Goal: Task Accomplishment & Management: Use online tool/utility

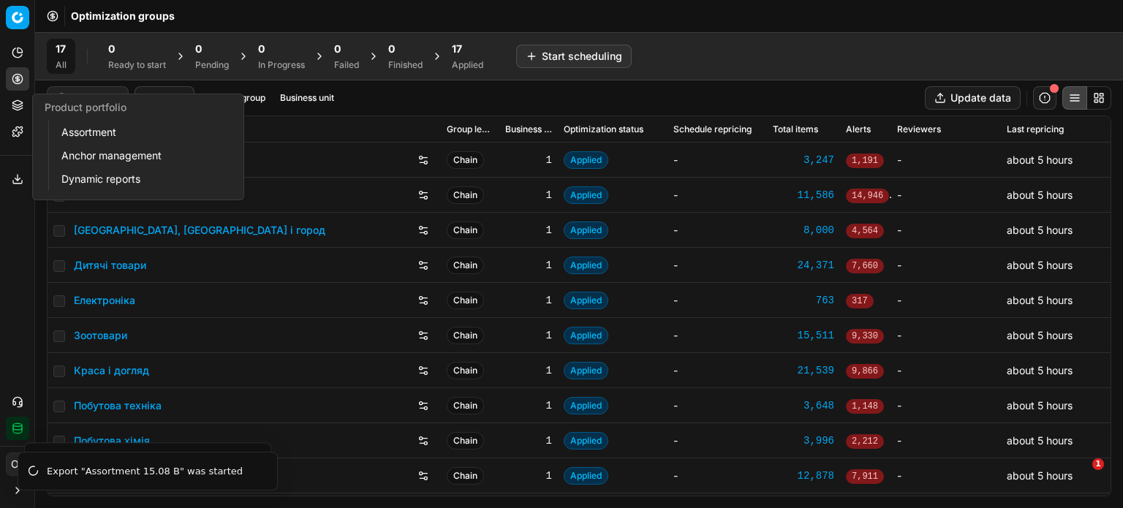
click at [23, 102] on button "Product portfolio" at bounding box center [17, 105] width 23 height 23
click at [67, 131] on link "Assortment" at bounding box center [141, 132] width 170 height 20
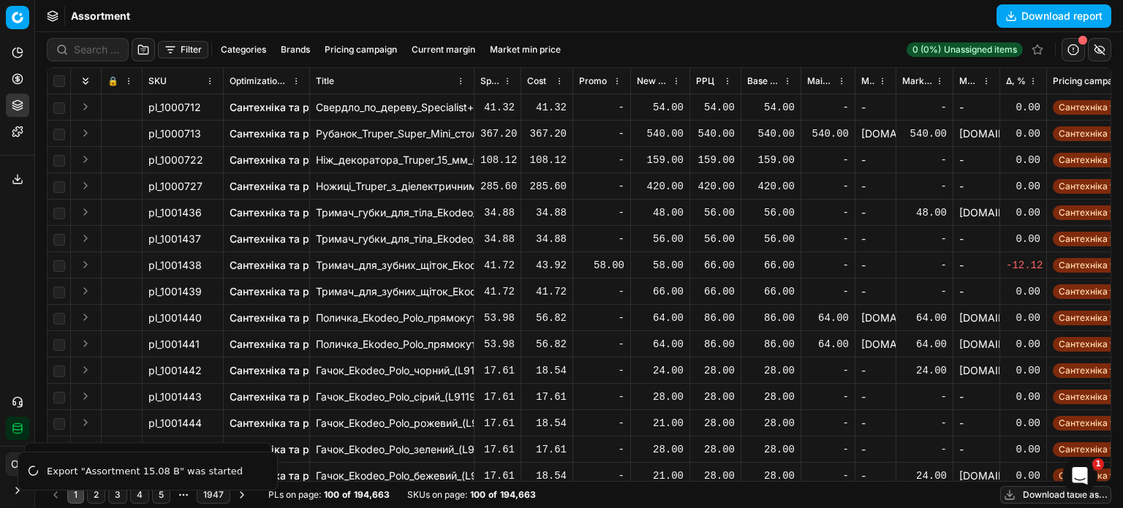
click at [178, 49] on button "Filter" at bounding box center [183, 50] width 50 height 18
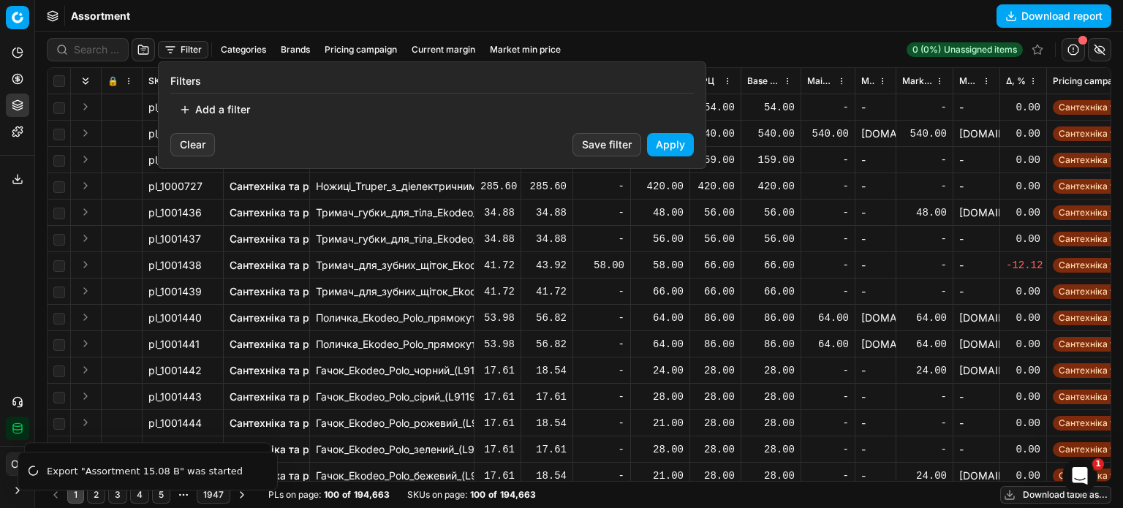
click at [216, 107] on button "Add a filter" at bounding box center [214, 109] width 88 height 23
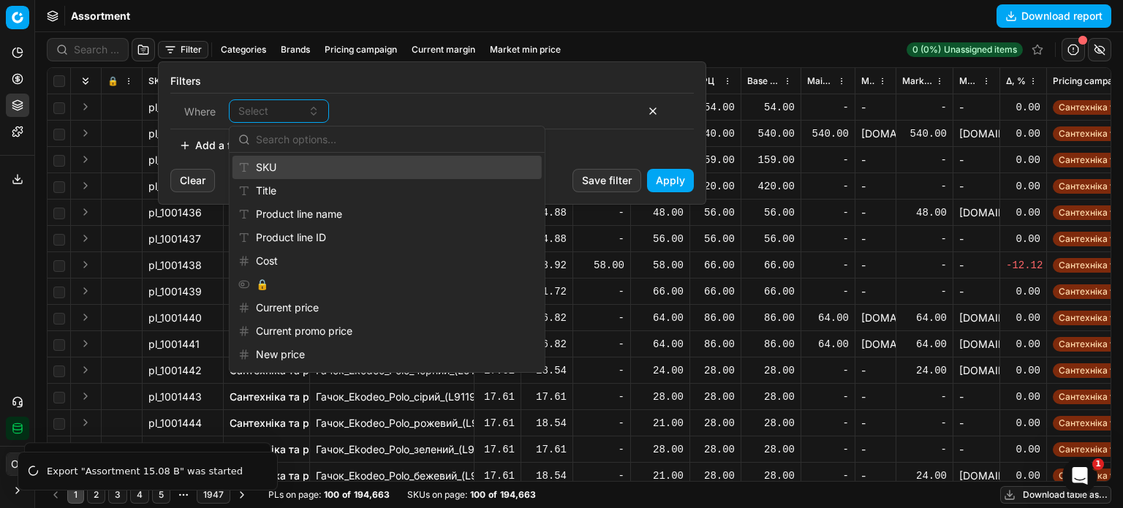
click at [266, 169] on div "SKU" at bounding box center [387, 167] width 309 height 23
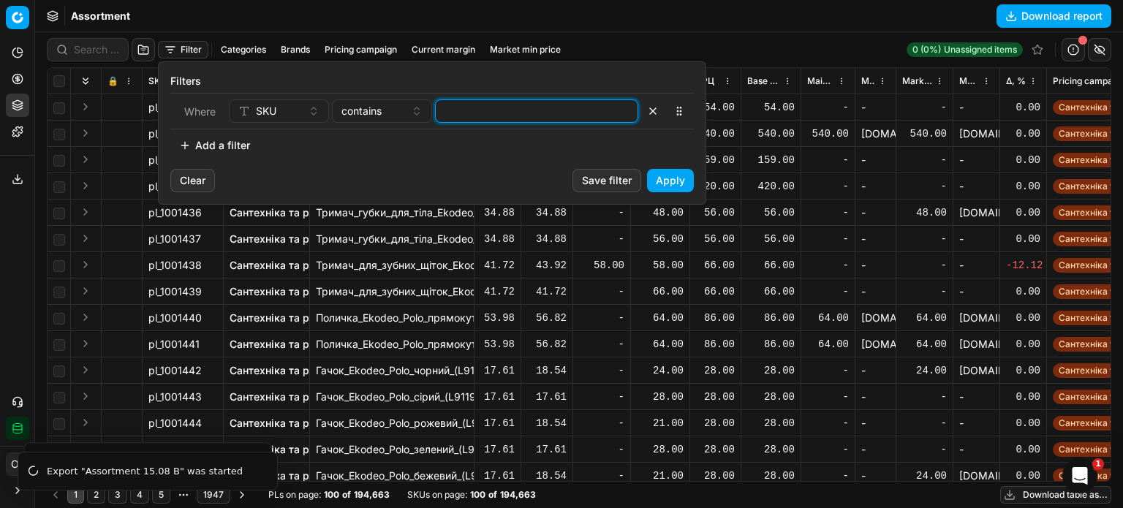
click at [476, 116] on input at bounding box center [537, 111] width 190 height 22
click at [676, 178] on button "Apply" at bounding box center [670, 180] width 47 height 23
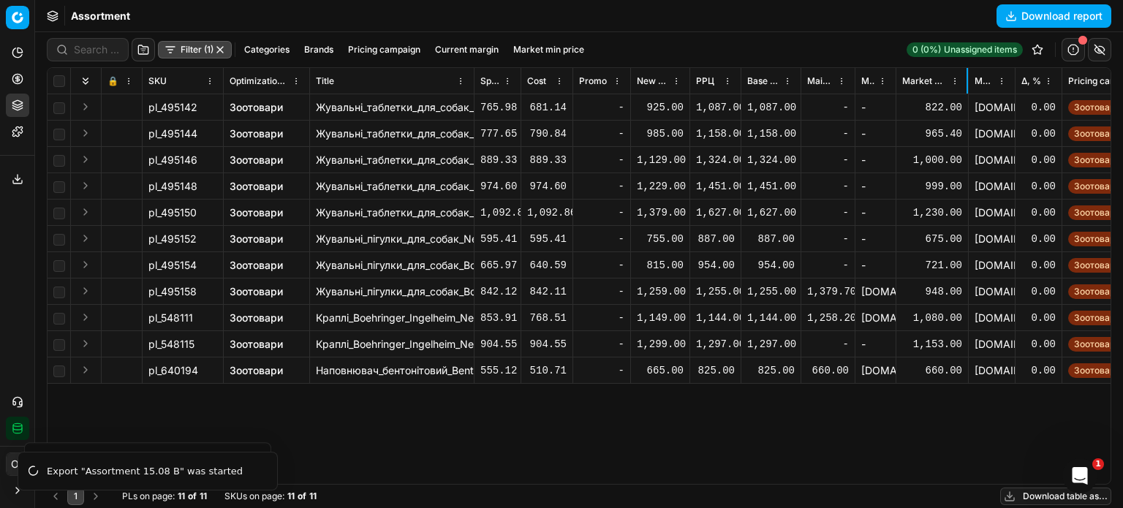
drag, startPoint x: 951, startPoint y: 83, endPoint x: 965, endPoint y: 91, distance: 16.1
click at [965, 91] on th "Market min price" at bounding box center [932, 81] width 72 height 26
click at [271, 110] on link "Зоотовари" at bounding box center [256, 107] width 53 height 15
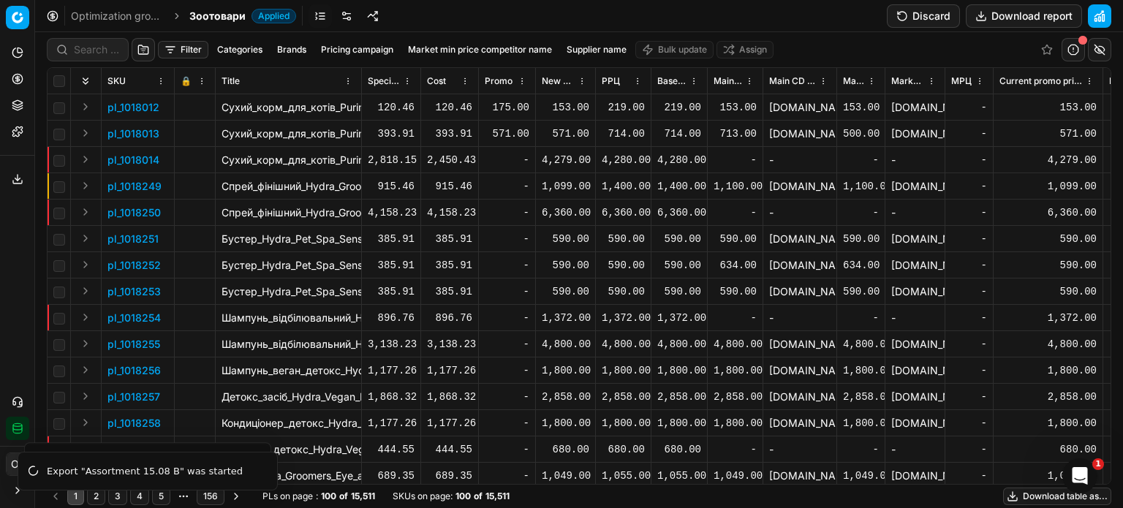
click at [918, 21] on button "Discard" at bounding box center [923, 15] width 73 height 23
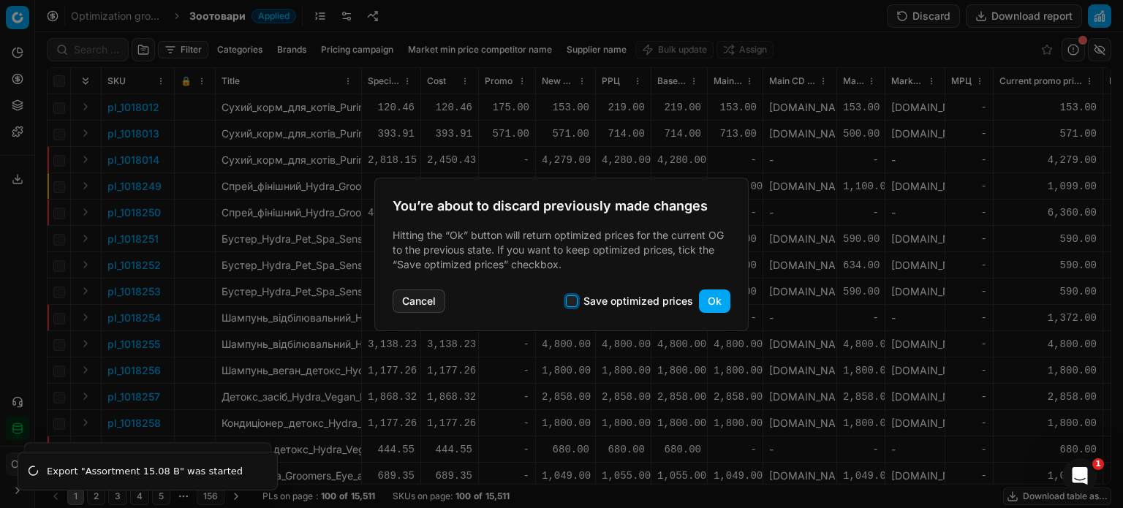
click at [576, 301] on input "Save optimized prices" at bounding box center [572, 301] width 12 height 12
checkbox input "true"
click at [714, 301] on button "Ok" at bounding box center [714, 301] width 31 height 23
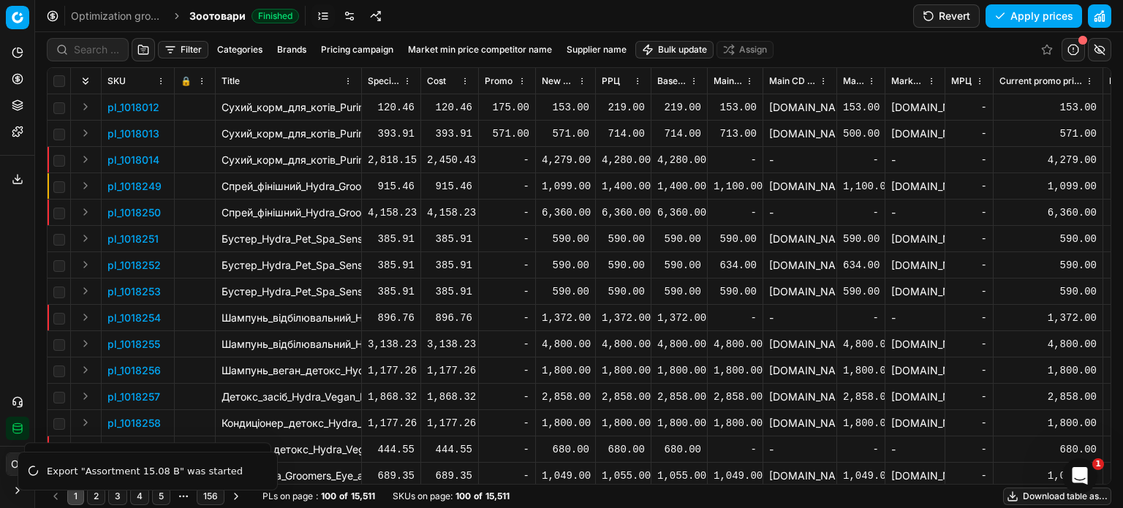
click at [193, 49] on button "Filter" at bounding box center [183, 50] width 50 height 18
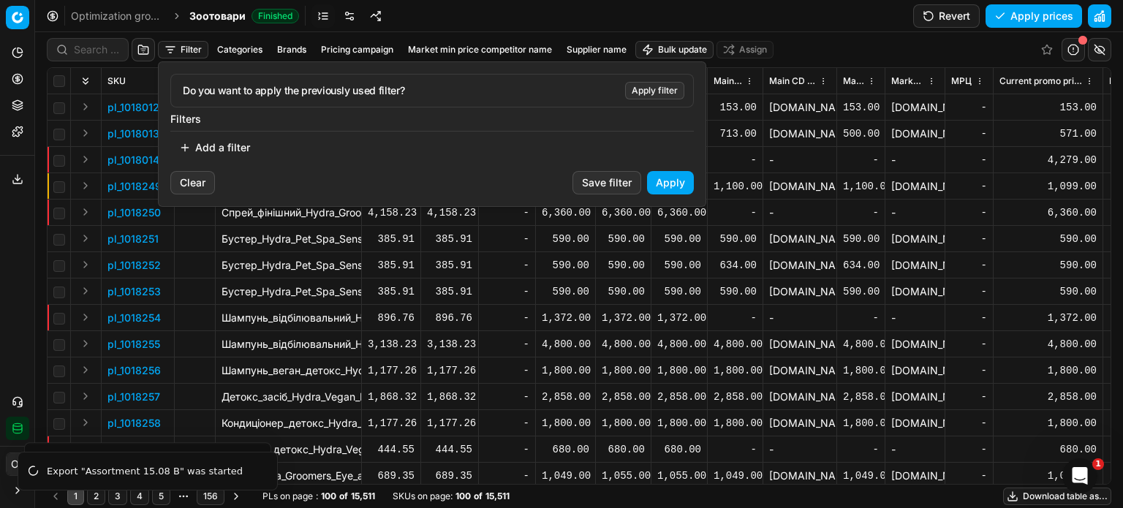
click at [237, 141] on button "Add a filter" at bounding box center [214, 147] width 88 height 23
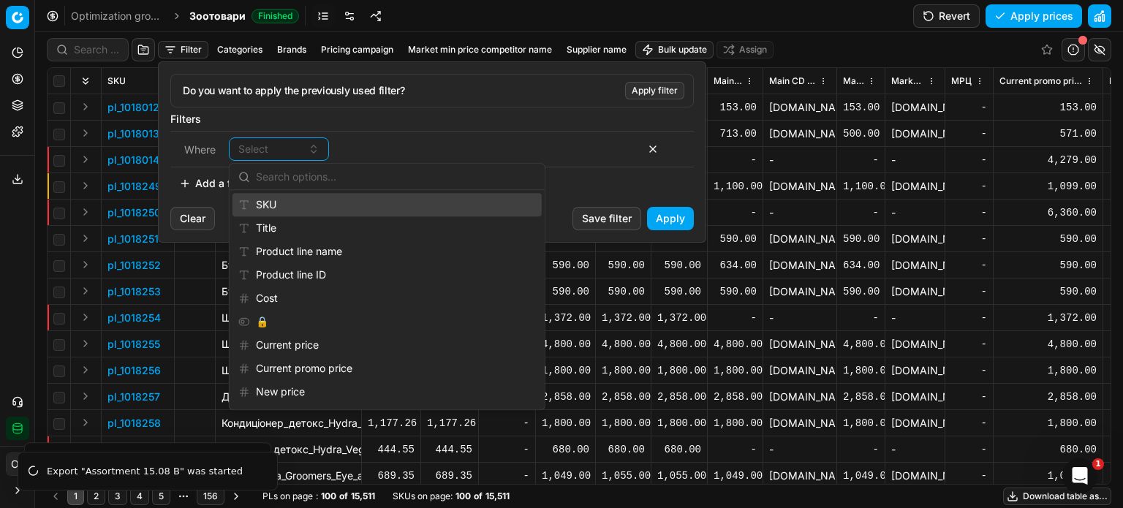
click at [284, 200] on div "SKU" at bounding box center [387, 204] width 309 height 23
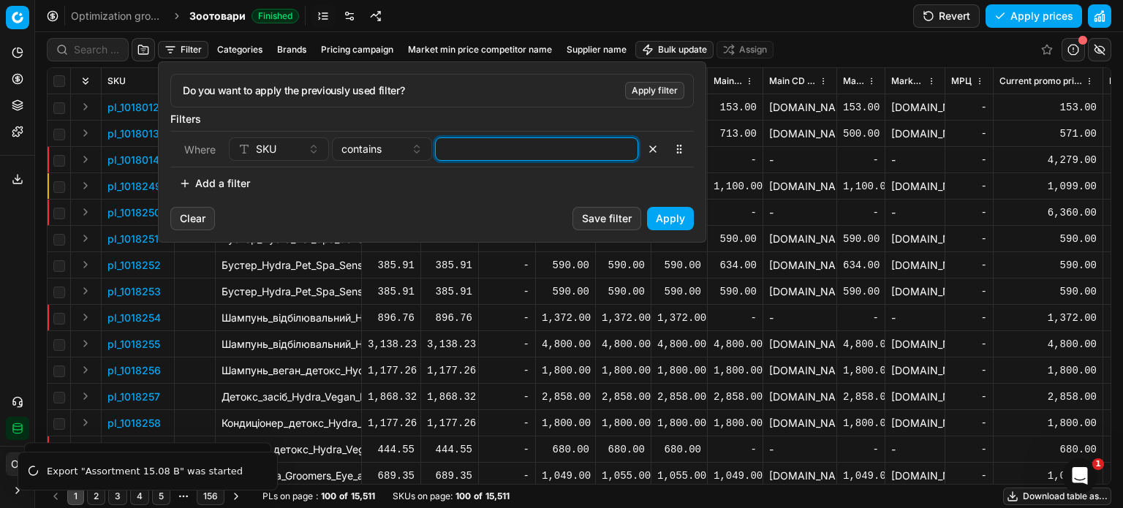
click at [475, 155] on input at bounding box center [537, 149] width 190 height 22
click at [678, 222] on button "Apply" at bounding box center [670, 218] width 47 height 23
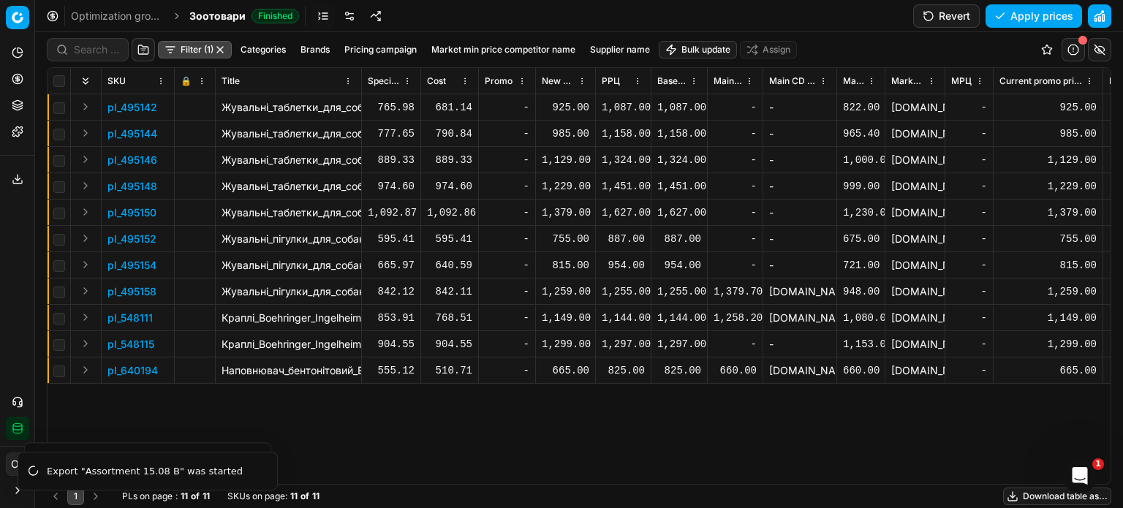
click at [937, 17] on button "Revert" at bounding box center [946, 15] width 67 height 23
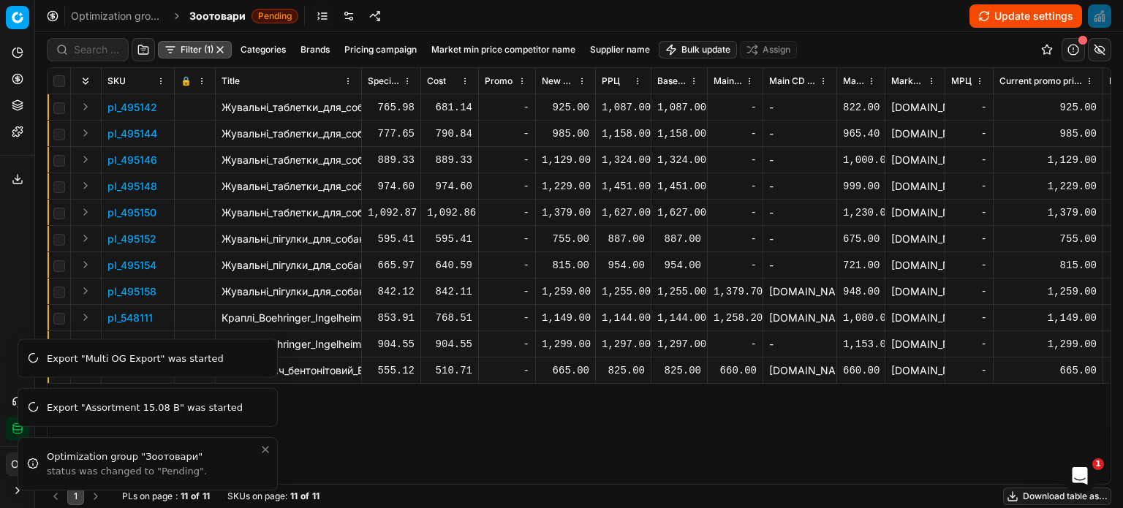
click at [266, 450] on icon "Close toast" at bounding box center [266, 450] width 6 height 6
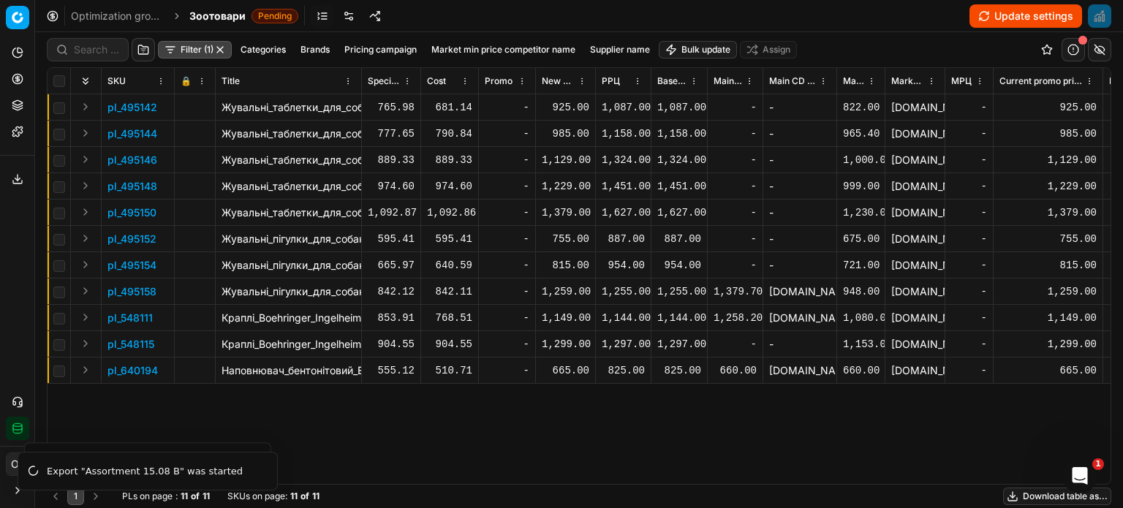
click at [363, 409] on div "pl_495142 Жувальні_таблетки_для_собак_NexGard_Spectra_Boehringer_Ingelheim_XS_2…" at bounding box center [579, 289] width 1063 height 390
click at [566, 106] on div "925.00" at bounding box center [566, 107] width 48 height 15
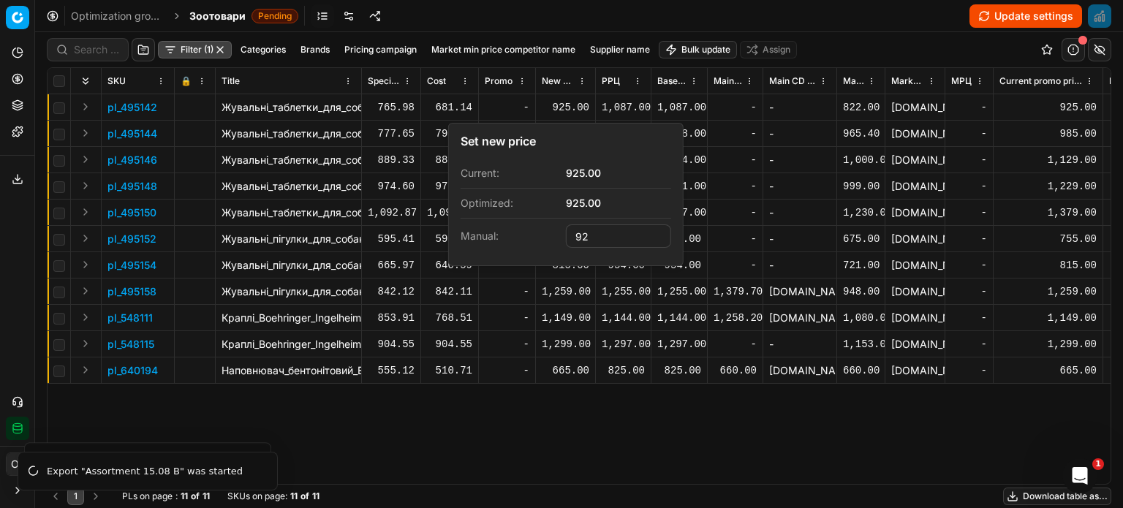
type input "9"
click at [342, 18] on link at bounding box center [348, 15] width 23 height 23
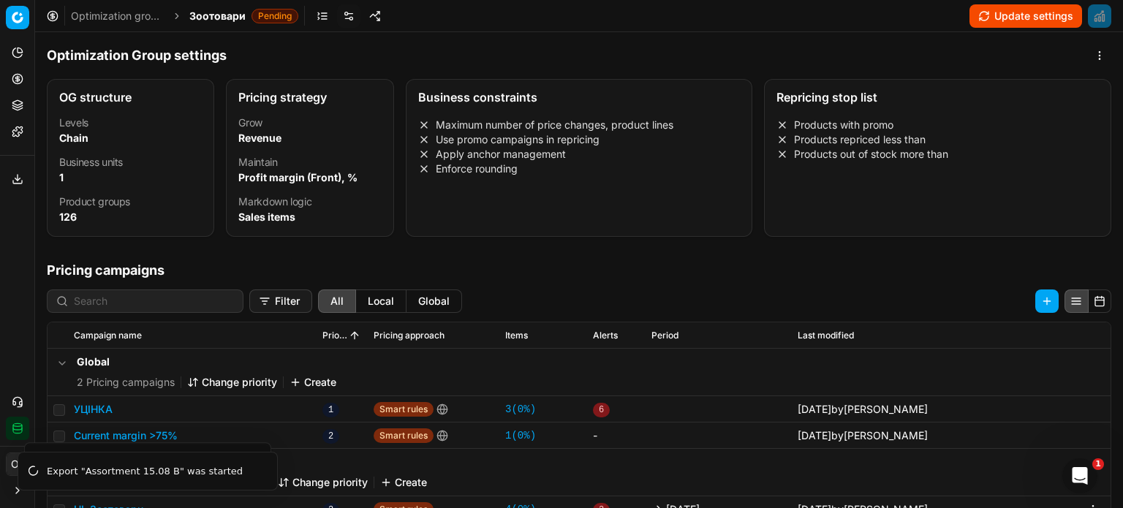
scroll to position [225, 0]
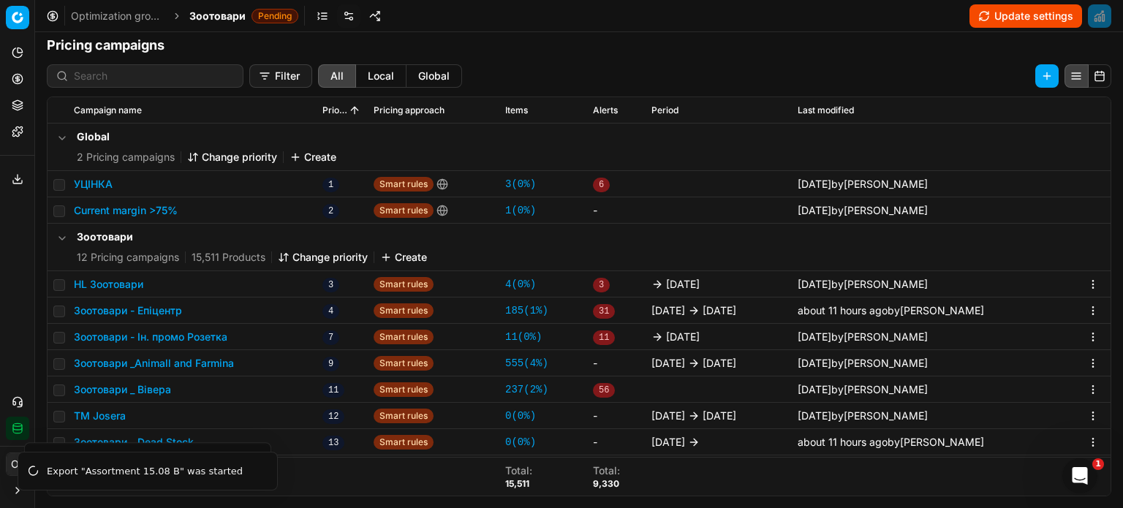
click at [199, 336] on button "Зоотовари - Ін. промо Розетка" at bounding box center [151, 337] width 154 height 15
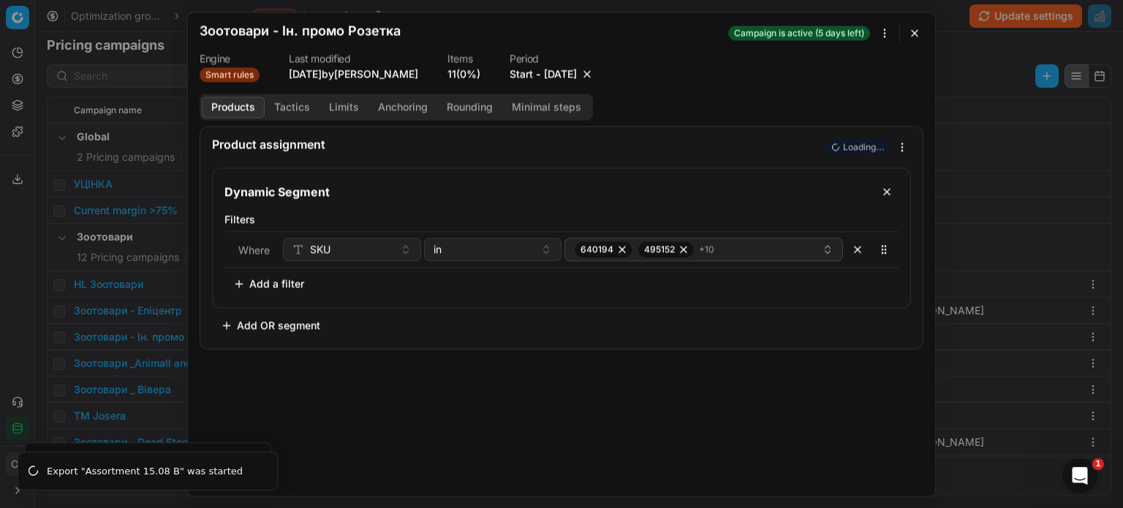
click at [295, 108] on button "Tactics" at bounding box center [292, 107] width 55 height 21
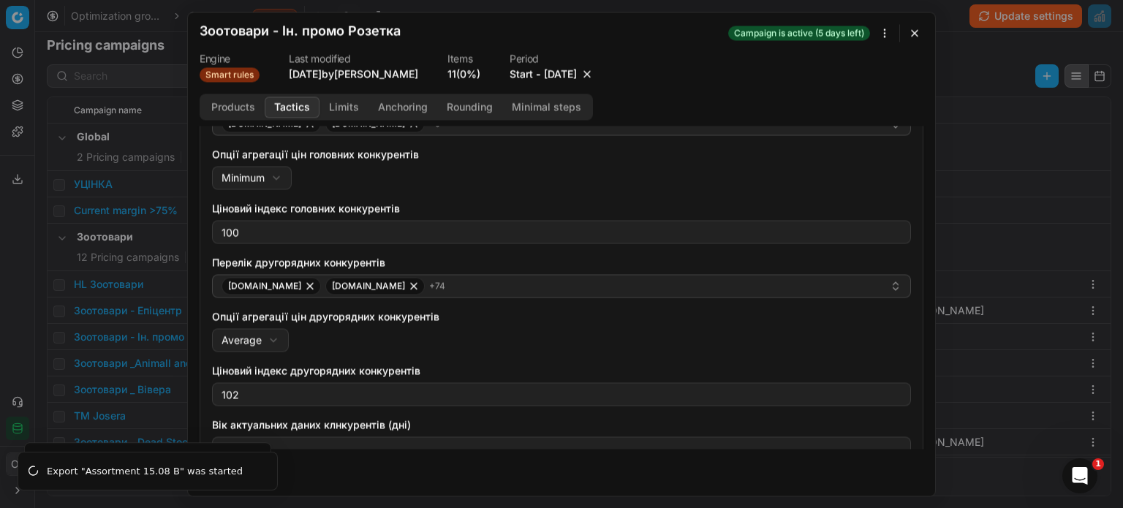
scroll to position [192, 0]
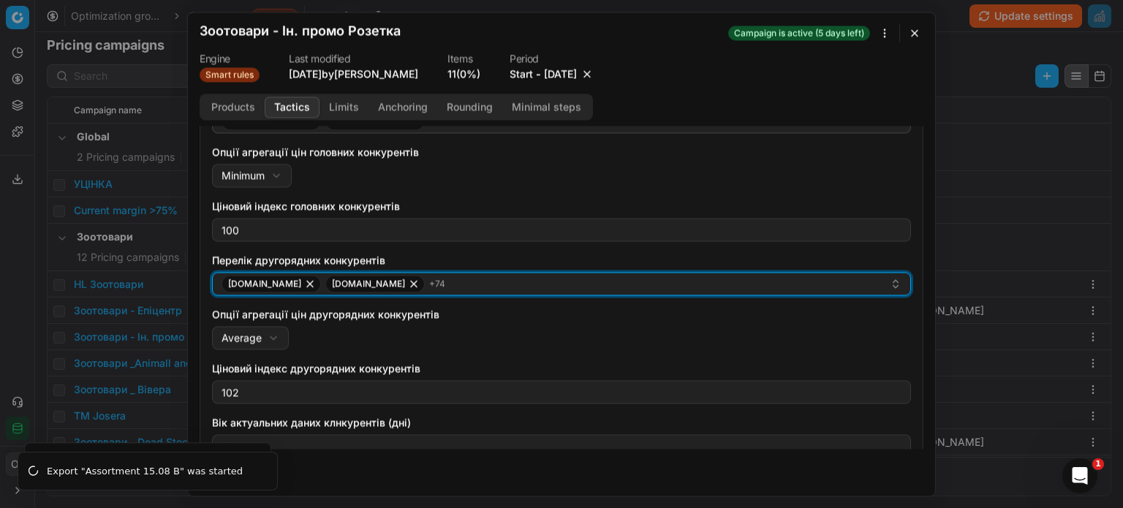
click at [441, 281] on div "[DOMAIN_NAME] [DOMAIN_NAME] + 74" at bounding box center [556, 284] width 668 height 18
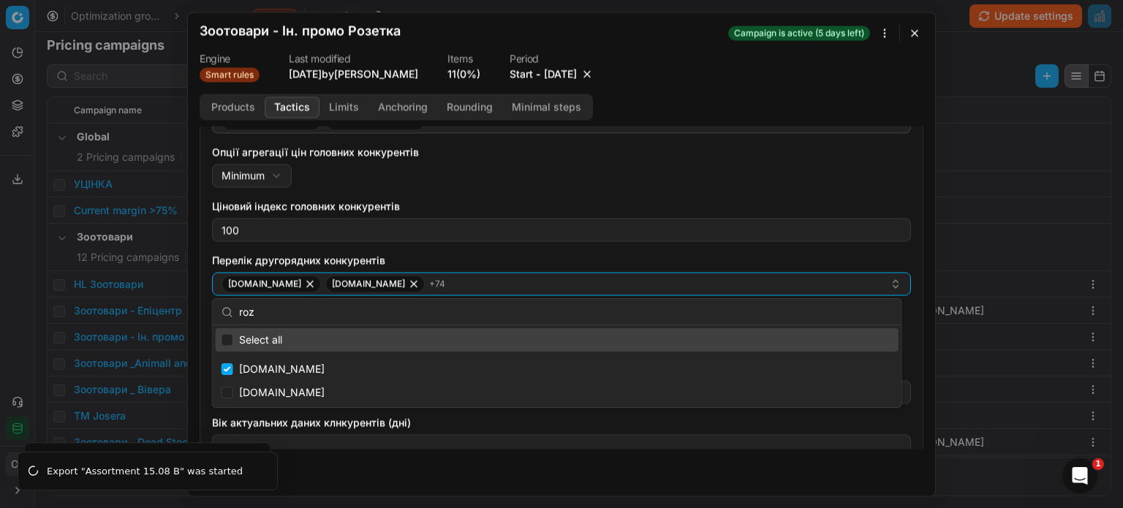
type input "roze"
click at [913, 38] on button "button" at bounding box center [915, 33] width 18 height 18
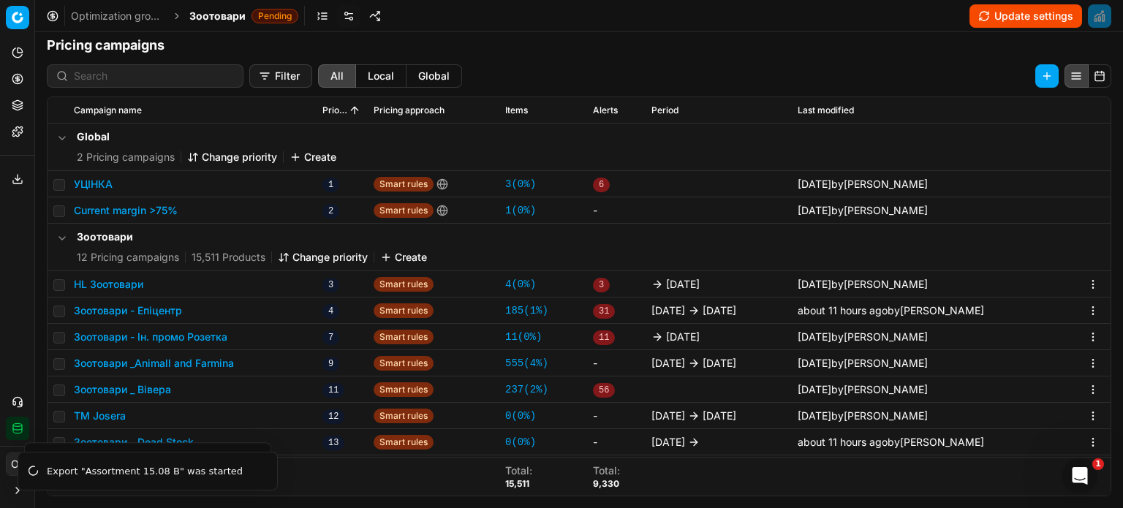
click at [170, 337] on button "Зоотовари - Ін. промо Розетка" at bounding box center [151, 337] width 154 height 15
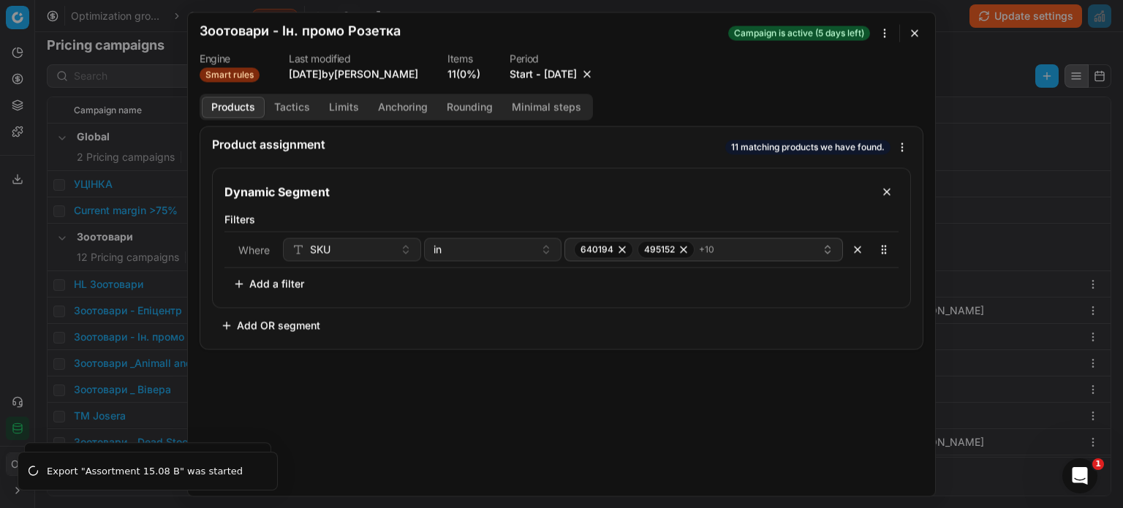
click at [471, 77] on link "11 (0%)" at bounding box center [464, 74] width 33 height 15
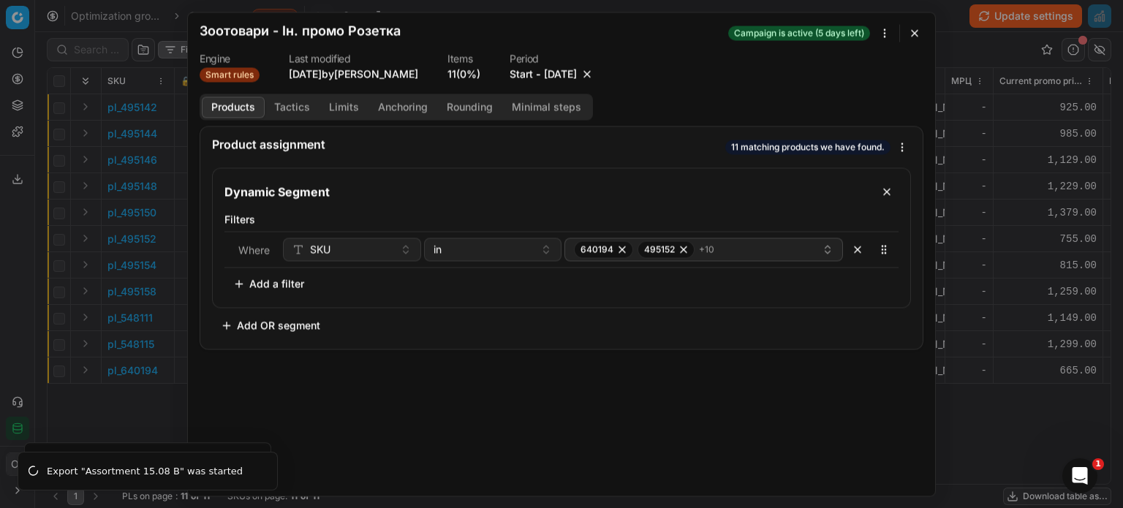
click at [916, 31] on button "button" at bounding box center [915, 33] width 18 height 18
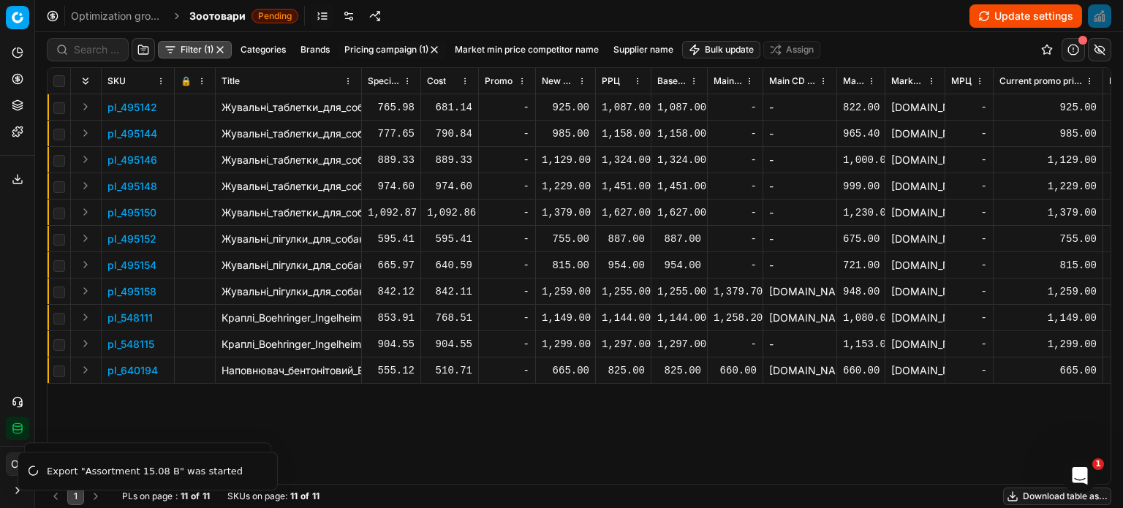
click at [84, 102] on button "Expand" at bounding box center [86, 107] width 18 height 18
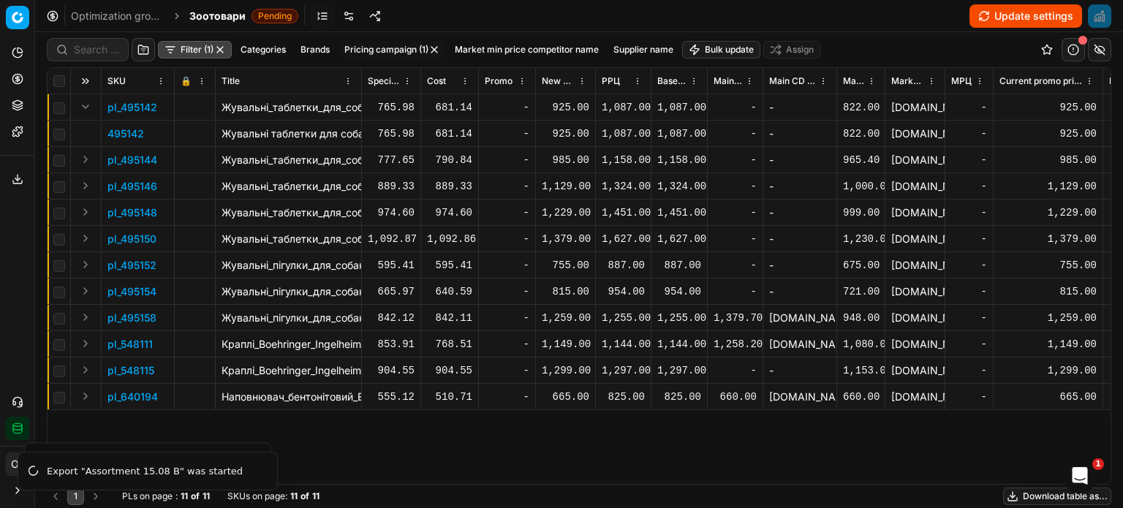
click at [134, 139] on p "495142" at bounding box center [125, 134] width 37 height 15
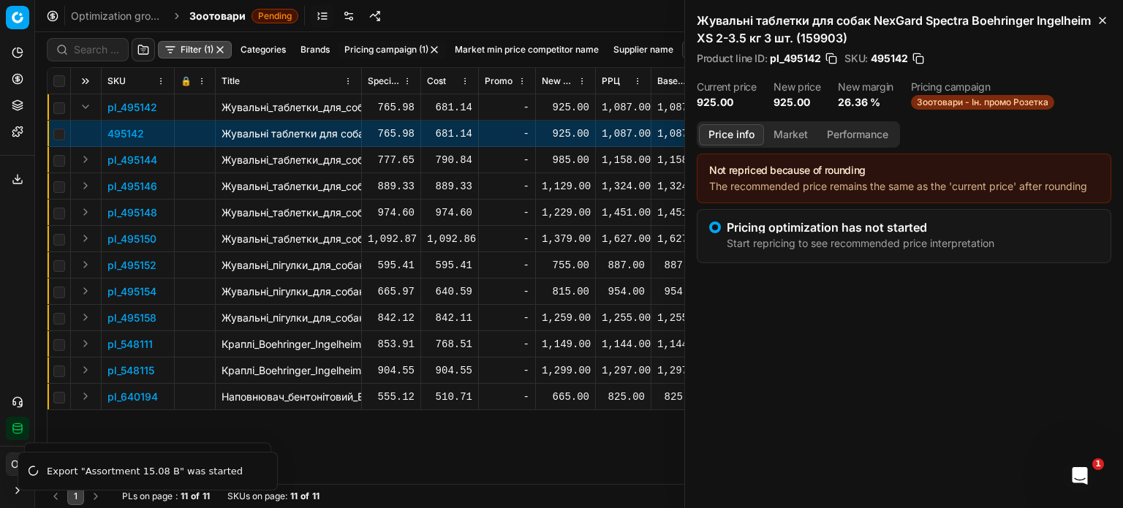
click at [805, 132] on button "Market" at bounding box center [790, 134] width 53 height 21
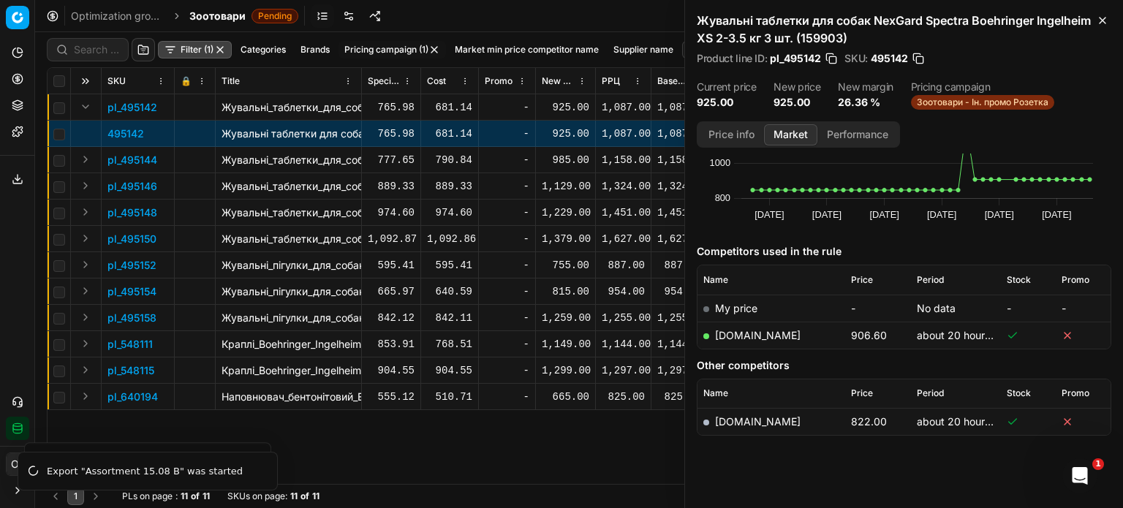
scroll to position [110, 0]
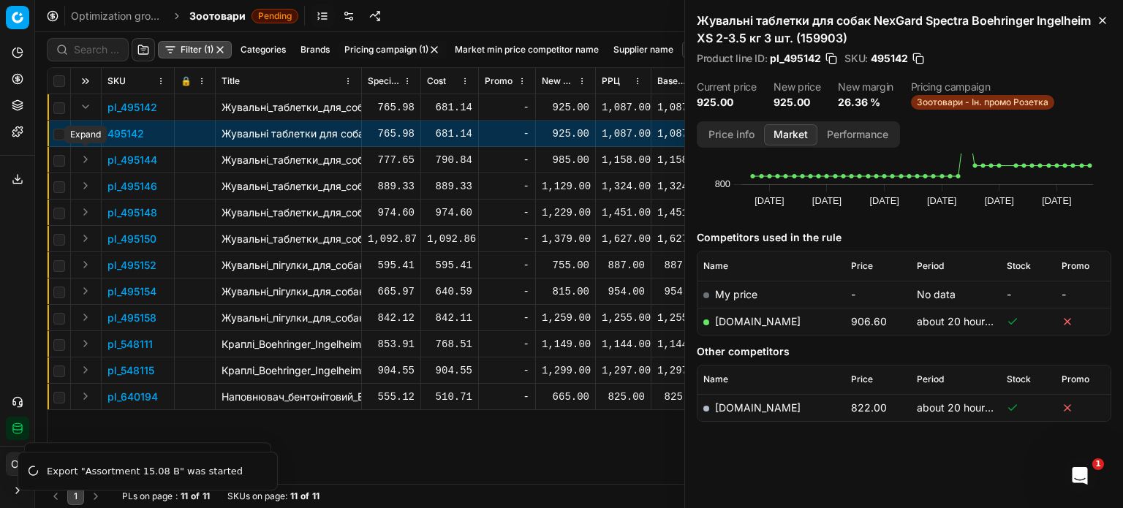
click at [85, 159] on button "Expand" at bounding box center [86, 160] width 18 height 18
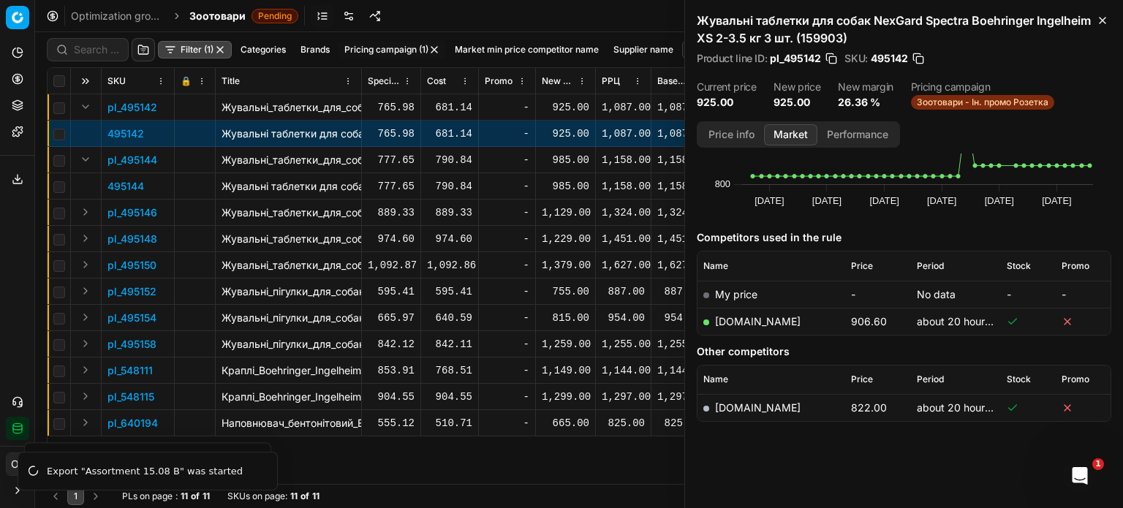
click at [116, 187] on p "495144" at bounding box center [125, 186] width 37 height 15
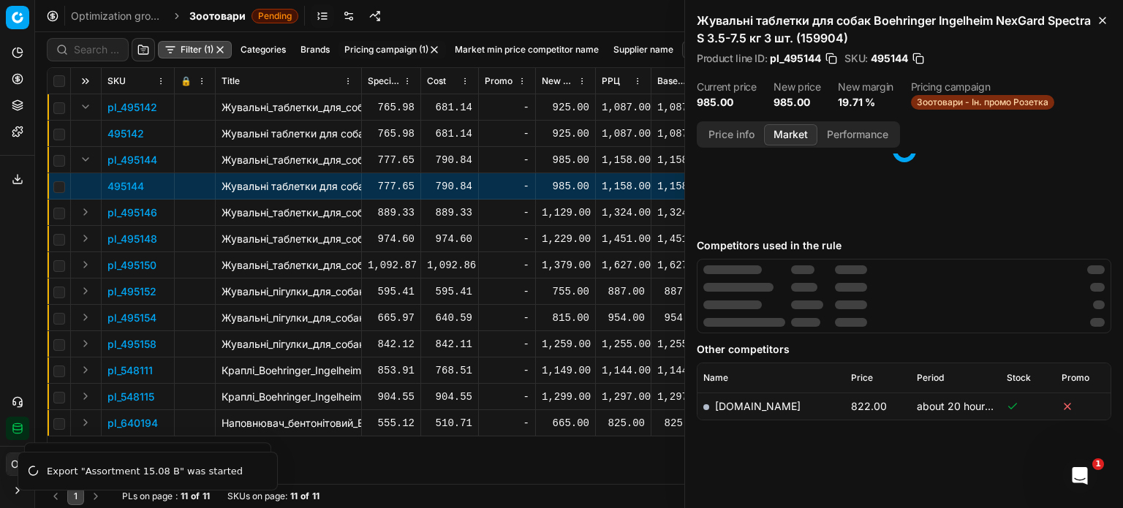
scroll to position [0, 0]
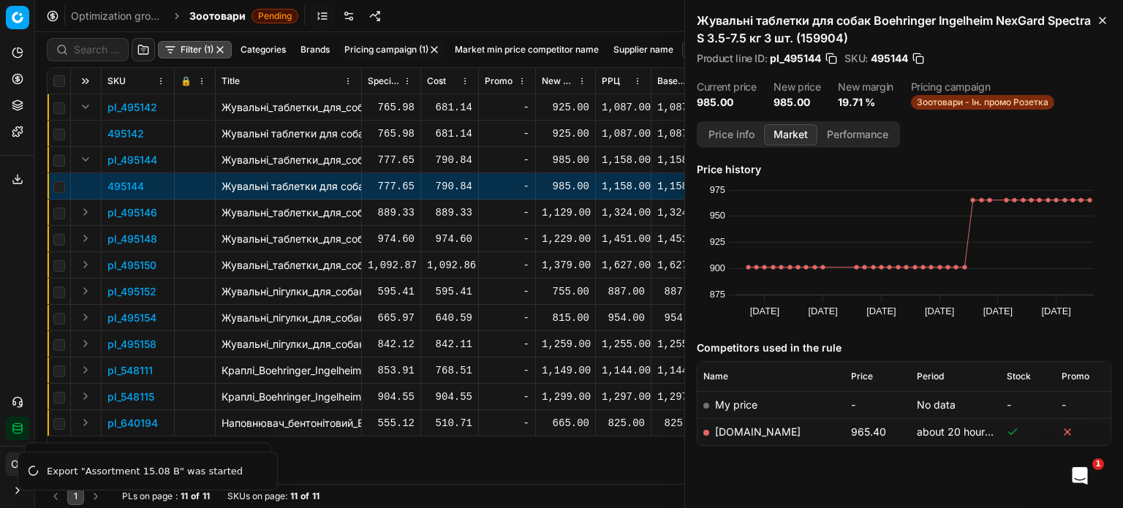
click at [83, 233] on button "Expand" at bounding box center [86, 239] width 18 height 18
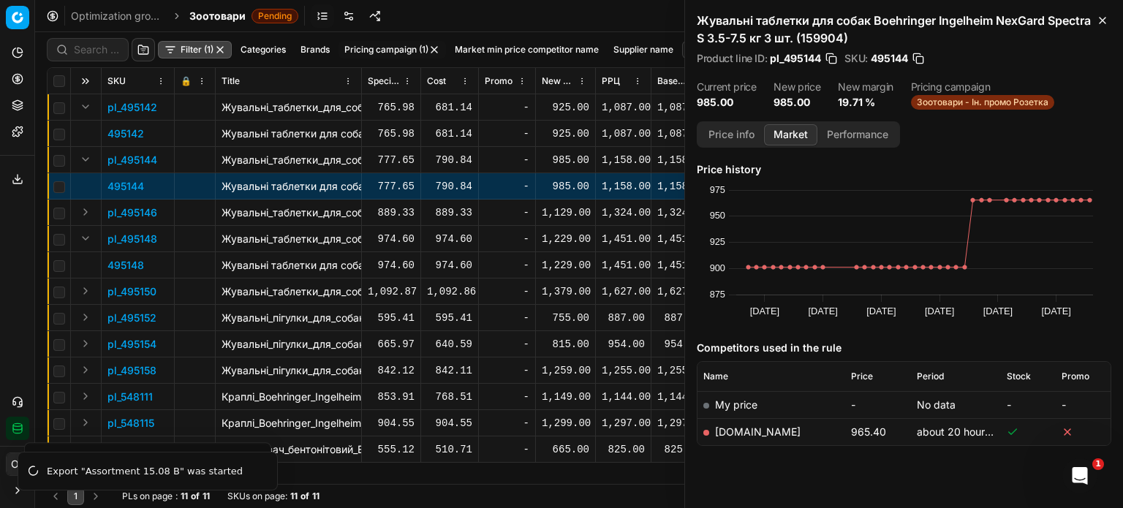
click at [130, 260] on p "495148" at bounding box center [125, 265] width 37 height 15
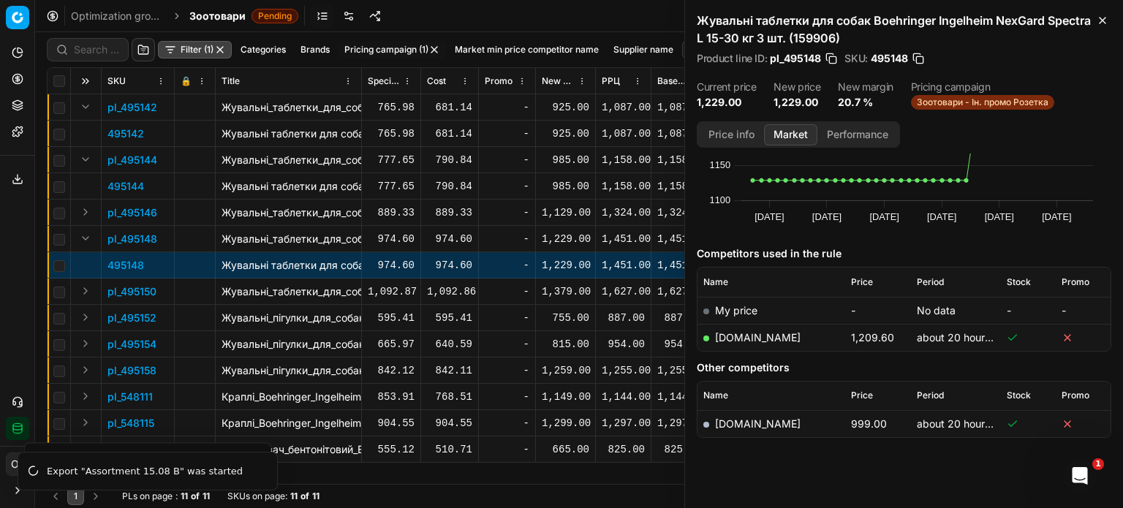
scroll to position [95, 0]
click at [1101, 26] on icon "button" at bounding box center [1103, 21] width 12 height 12
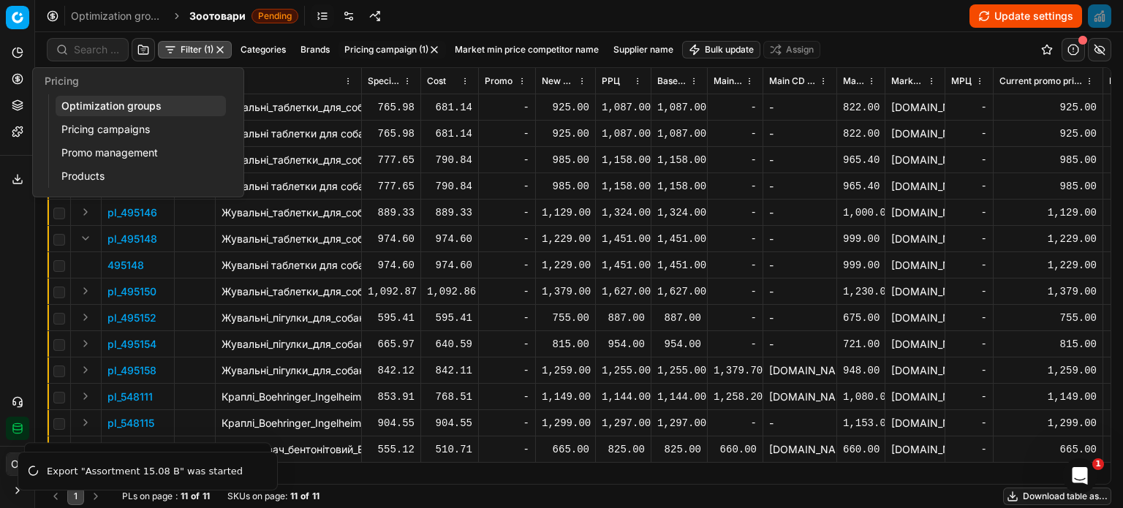
click at [15, 73] on icon at bounding box center [18, 79] width 12 height 12
click at [77, 108] on link "Optimization groups" at bounding box center [141, 106] width 170 height 20
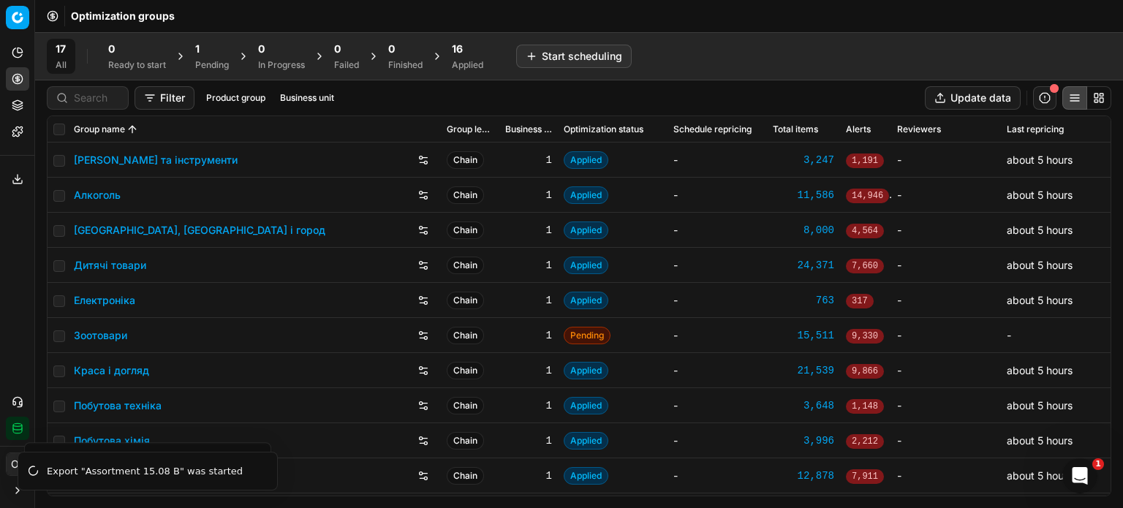
click at [223, 58] on div "1 Pending" at bounding box center [212, 56] width 34 height 29
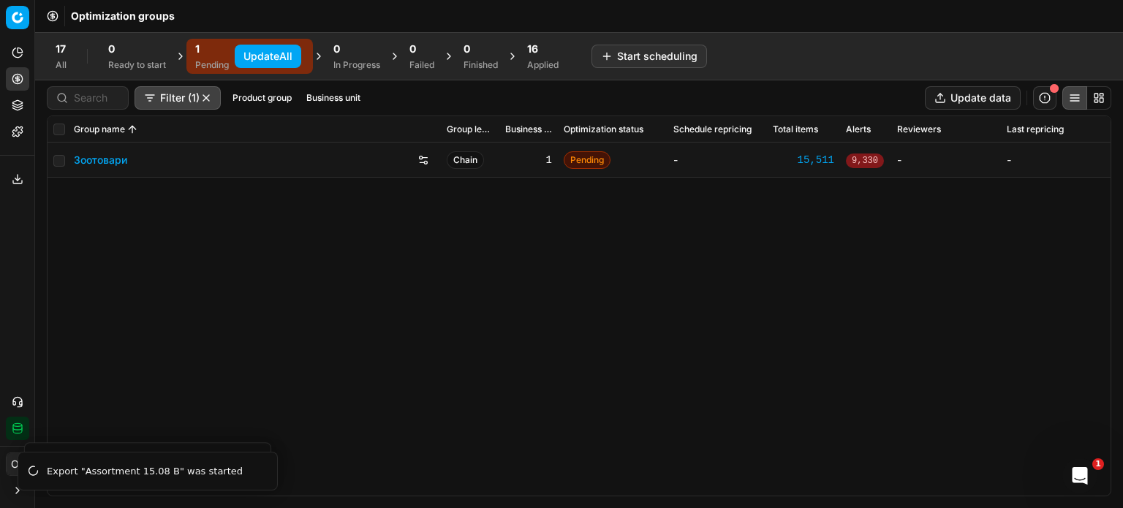
click at [276, 58] on button "Update All" at bounding box center [268, 56] width 67 height 23
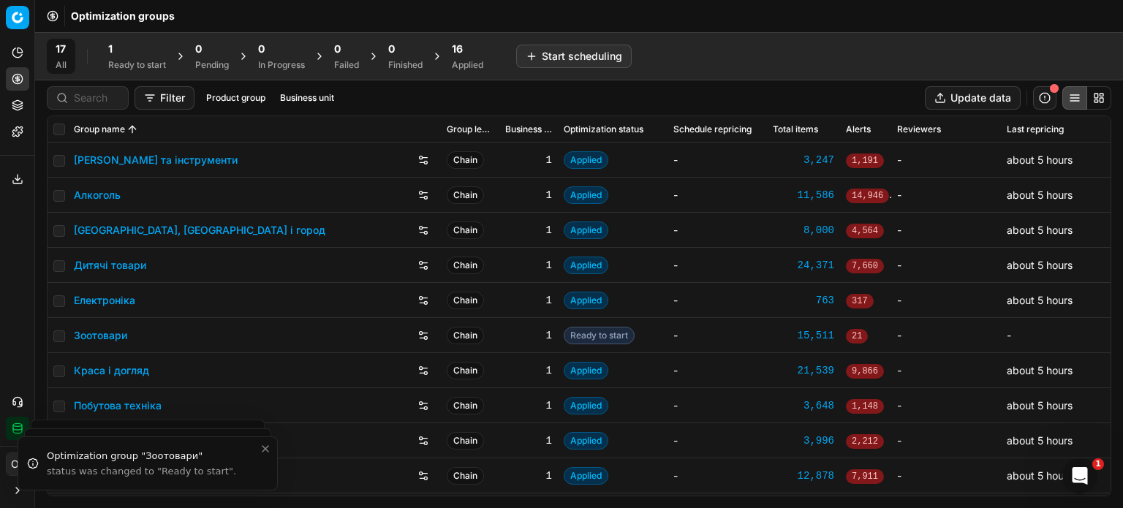
click at [141, 64] on div "Ready to start" at bounding box center [137, 65] width 58 height 12
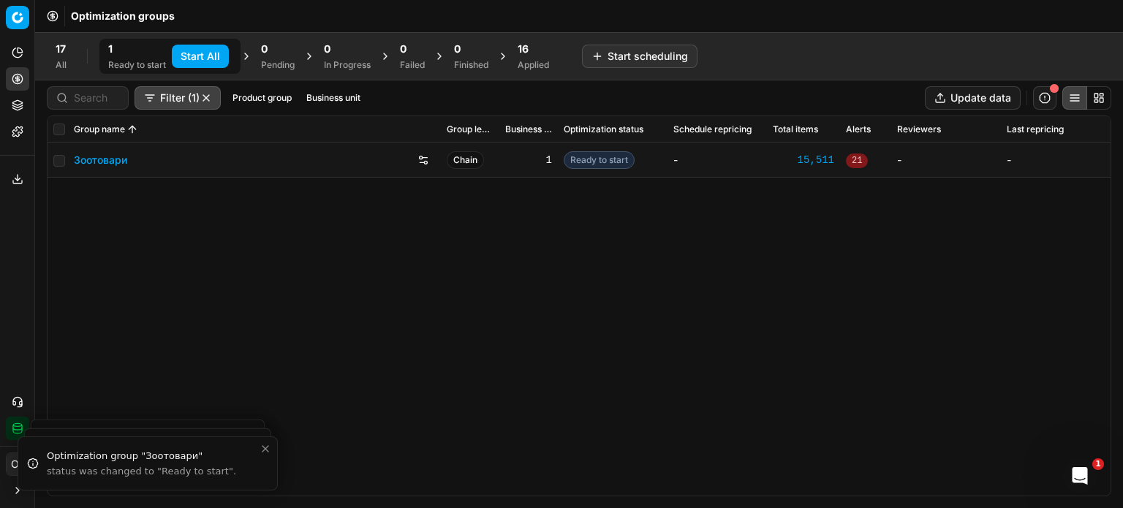
click at [201, 52] on button "Start All" at bounding box center [200, 56] width 57 height 23
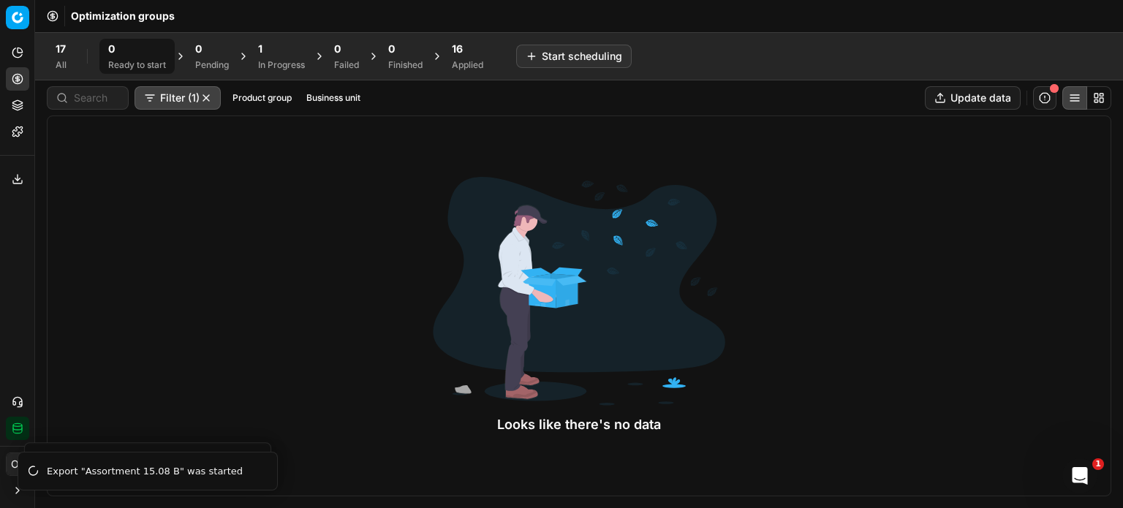
click at [291, 53] on div "1" at bounding box center [281, 49] width 47 height 15
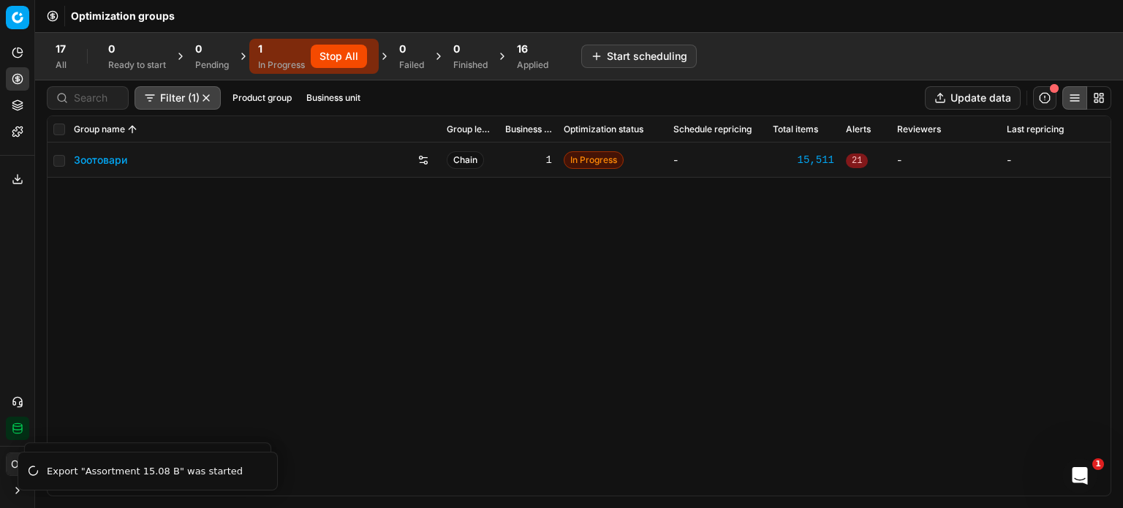
click at [123, 156] on link "Зоотовари" at bounding box center [100, 160] width 53 height 15
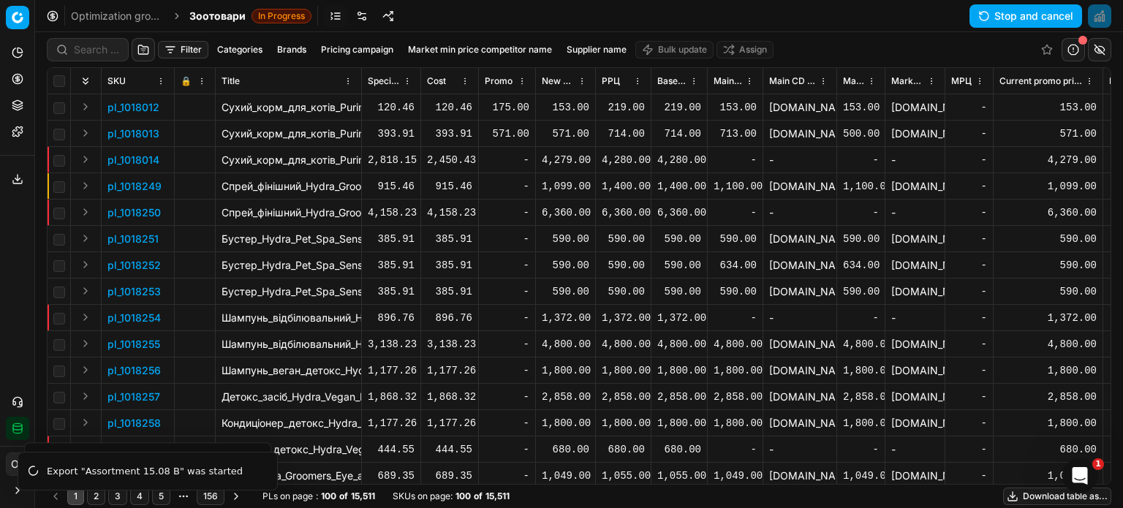
click at [354, 18] on link at bounding box center [361, 15] width 23 height 23
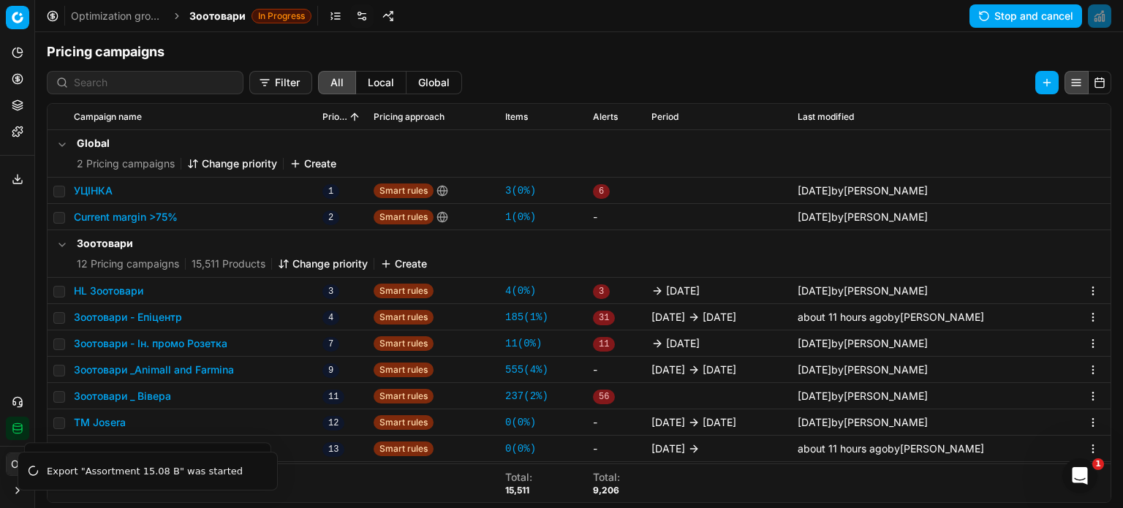
scroll to position [225, 0]
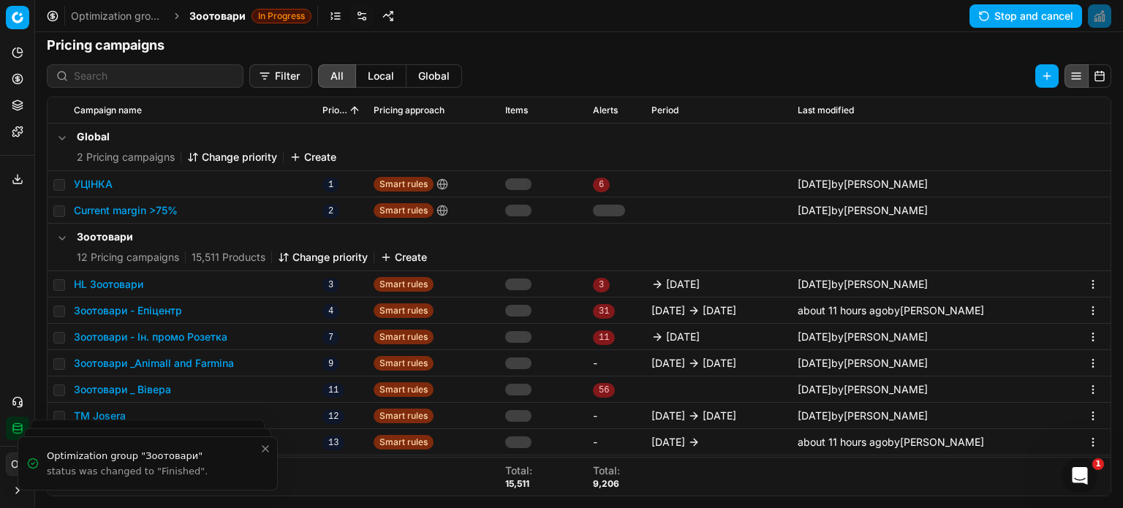
click at [179, 358] on button "Зоотовари _Animall and Farmina" at bounding box center [154, 363] width 160 height 15
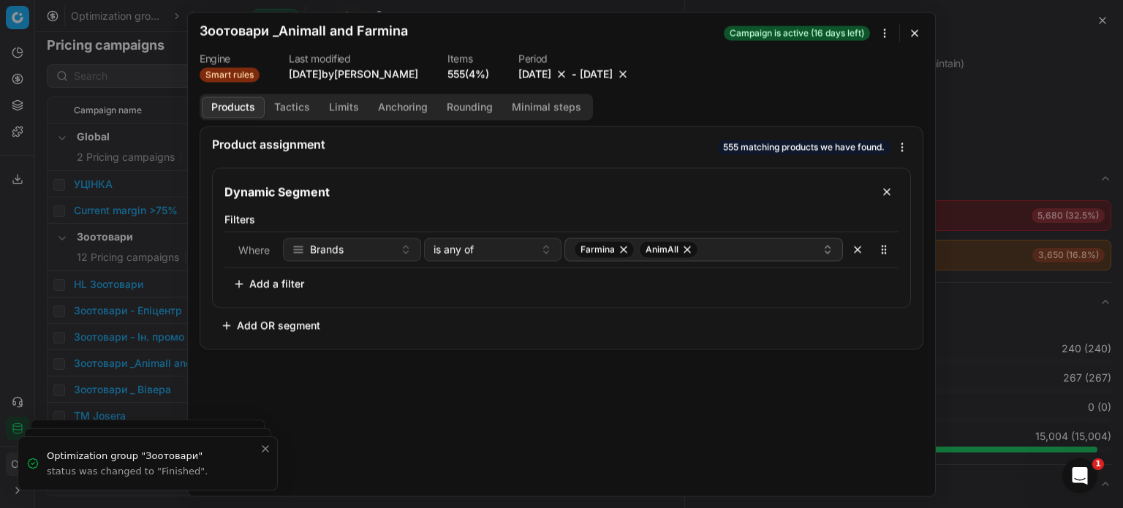
click at [918, 31] on button "button" at bounding box center [915, 33] width 18 height 18
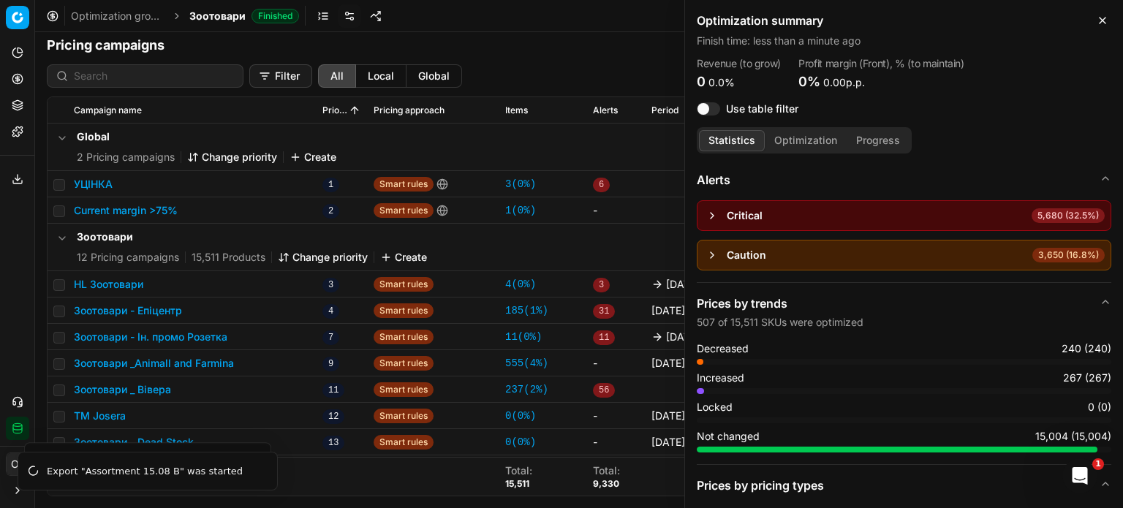
click at [172, 339] on button "Зоотовари - Ін. промо Розетка" at bounding box center [151, 337] width 154 height 15
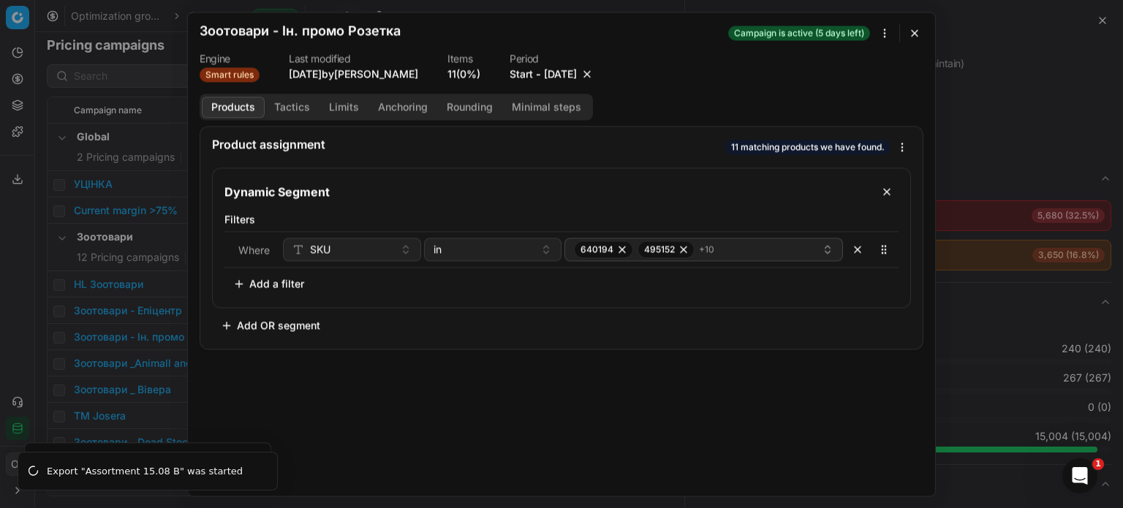
click at [297, 99] on button "Tactics" at bounding box center [292, 107] width 55 height 21
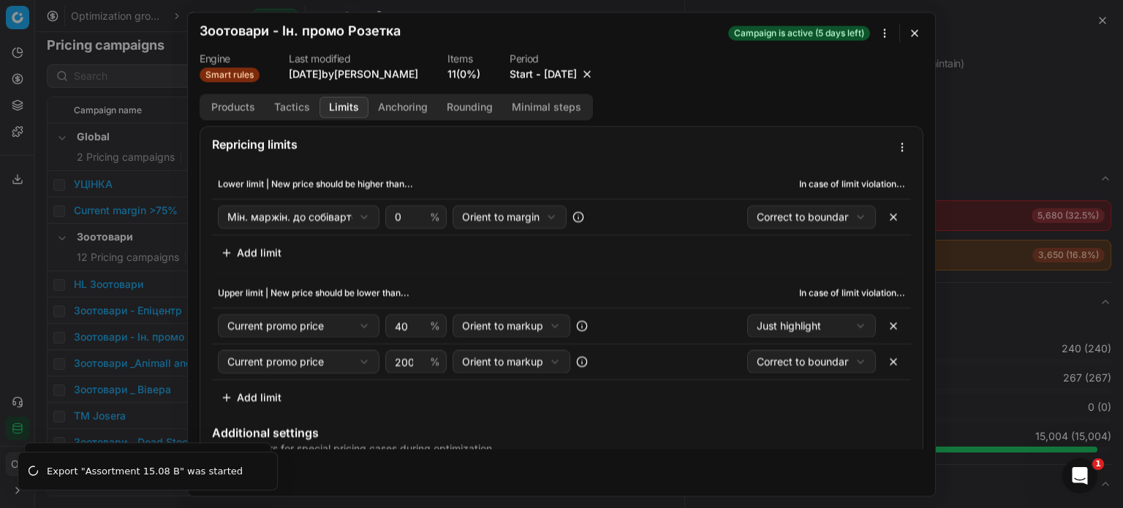
click at [339, 105] on button "Limits" at bounding box center [344, 107] width 49 height 21
click at [473, 78] on link "11 (0%)" at bounding box center [464, 74] width 33 height 15
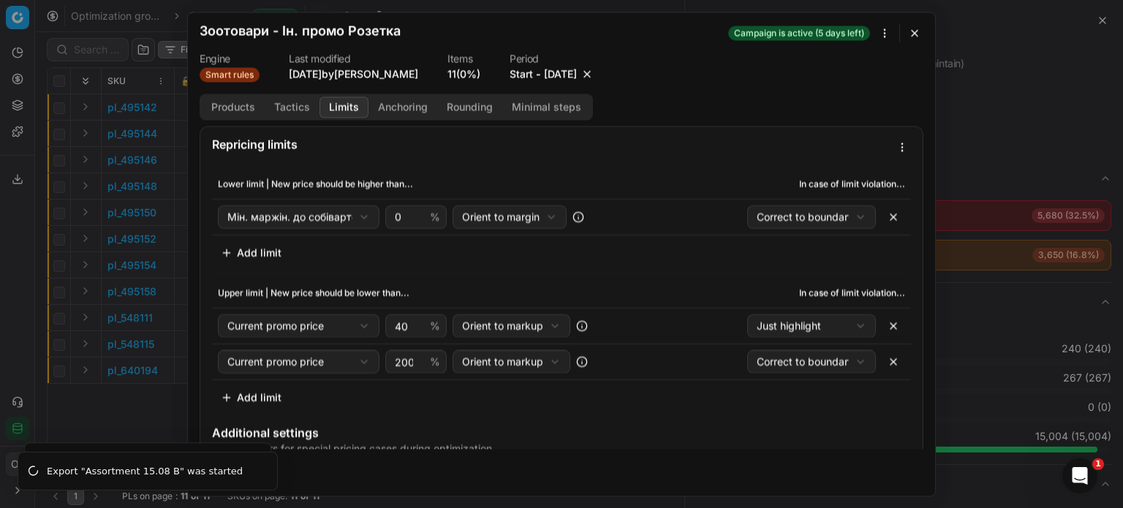
click at [913, 26] on button "button" at bounding box center [915, 33] width 18 height 18
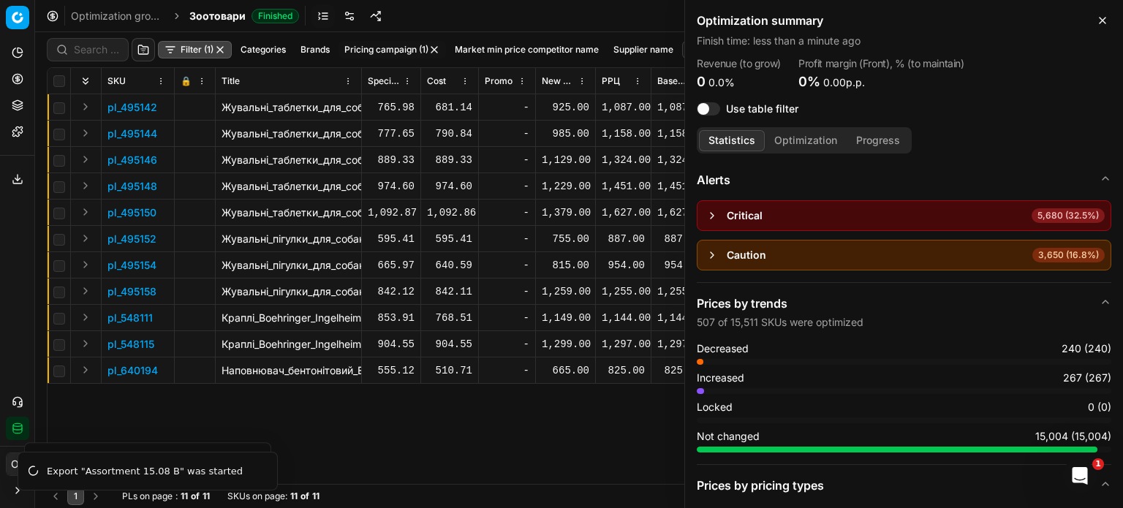
click at [359, 83] on th "Title" at bounding box center [289, 81] width 146 height 26
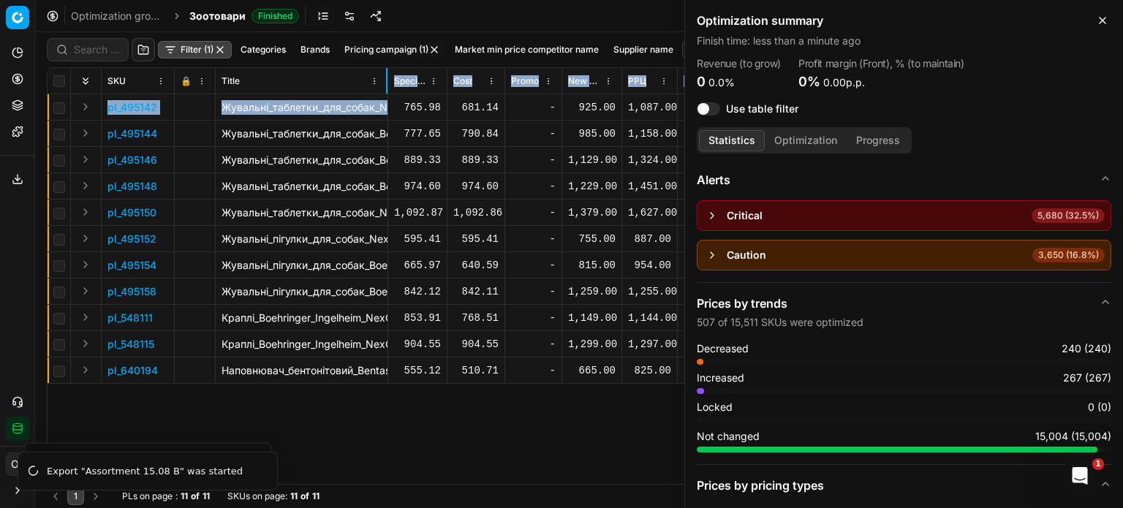
drag, startPoint x: 360, startPoint y: 83, endPoint x: 386, endPoint y: 105, distance: 34.7
click at [386, 105] on div "SKU 🔒 Title Specification Cost Cost Promo New promo price РРЦ Base price Main C…" at bounding box center [579, 276] width 1063 height 416
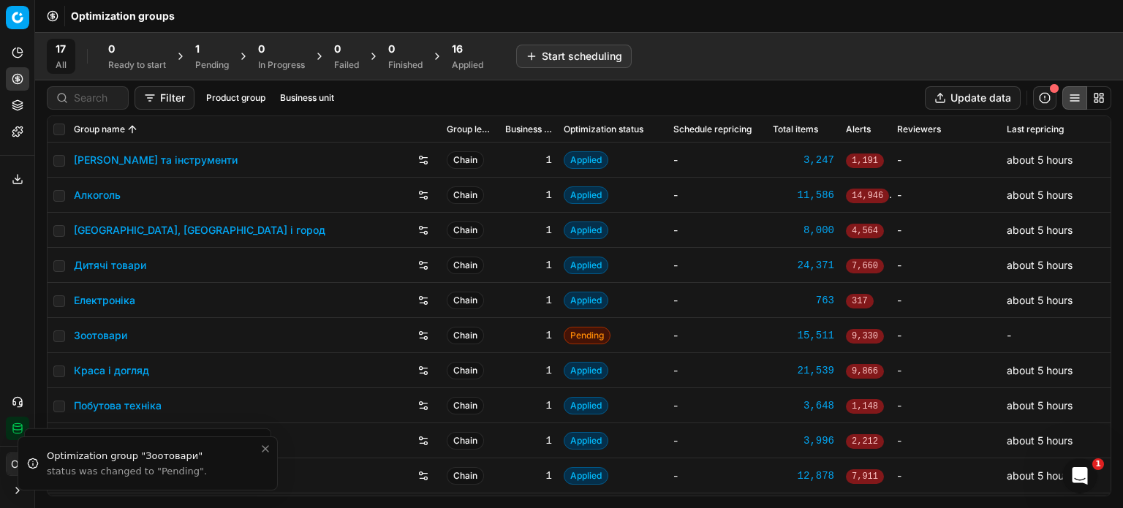
click at [206, 58] on div "1 Pending" at bounding box center [212, 56] width 34 height 29
click at [416, 50] on div "1" at bounding box center [405, 49] width 34 height 15
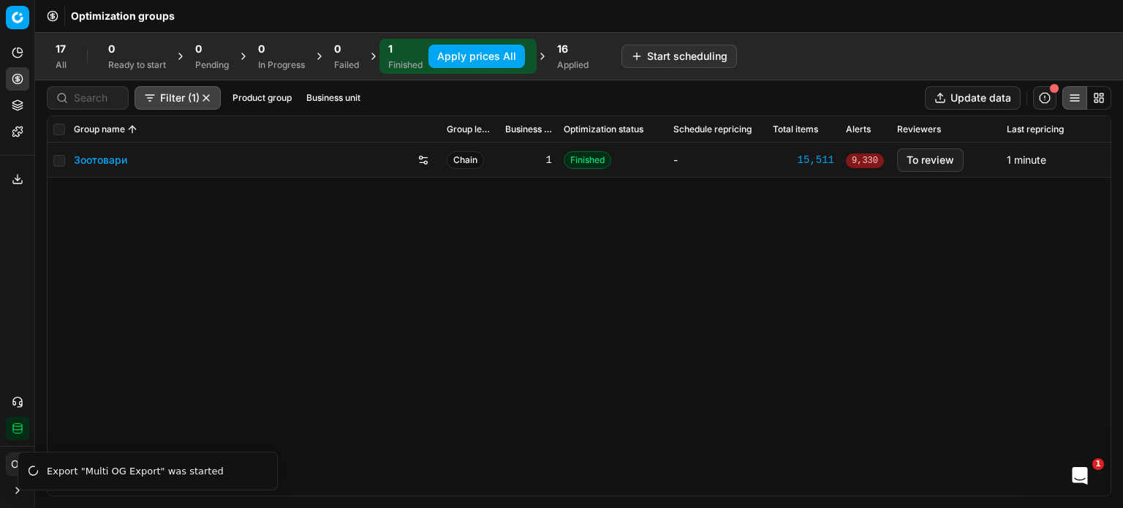
click at [465, 52] on button "Apply prices All" at bounding box center [477, 56] width 97 height 23
